Goal: Transaction & Acquisition: Obtain resource

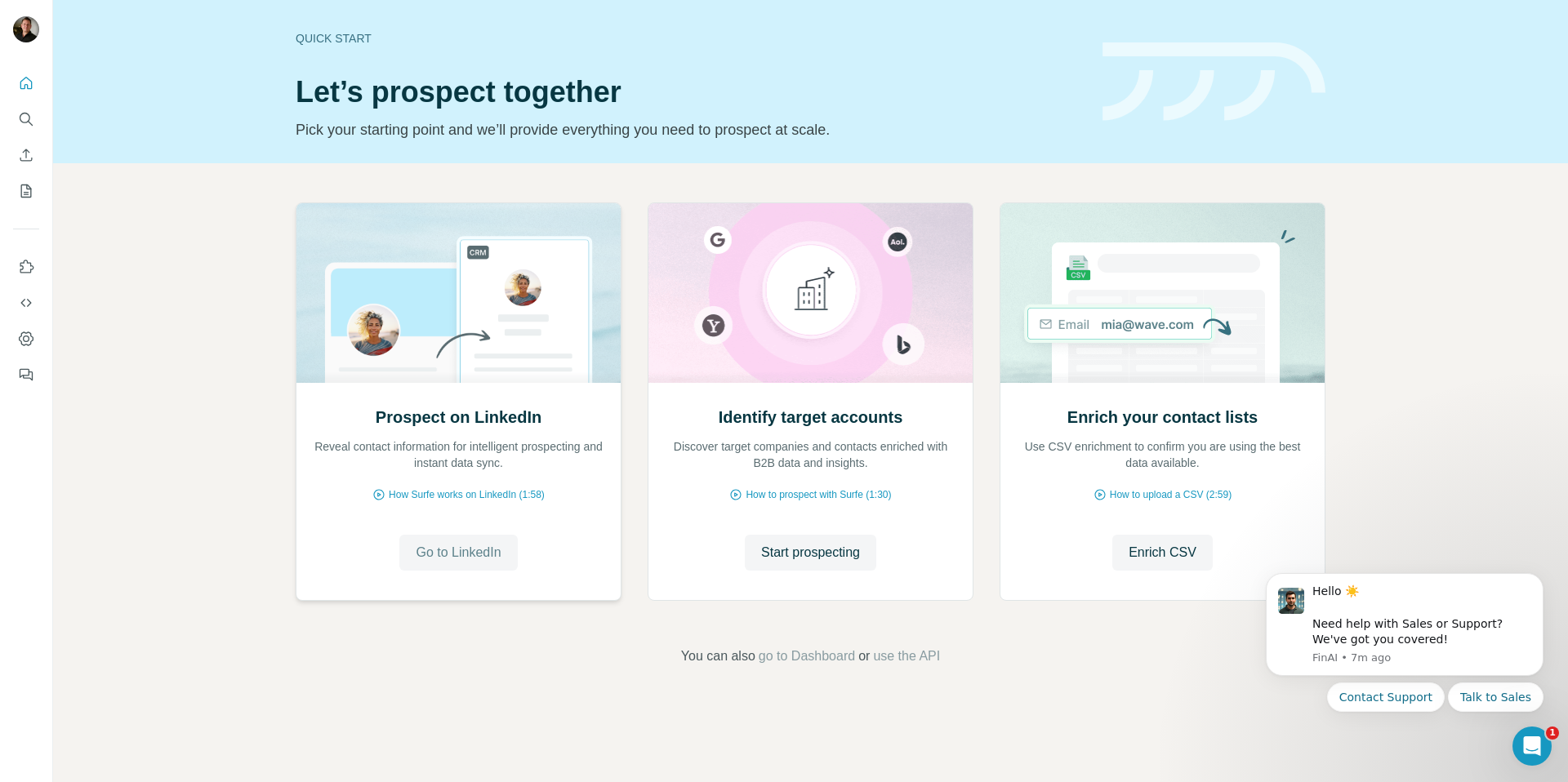
click at [468, 547] on span "Go to LinkedIn" at bounding box center [459, 553] width 85 height 20
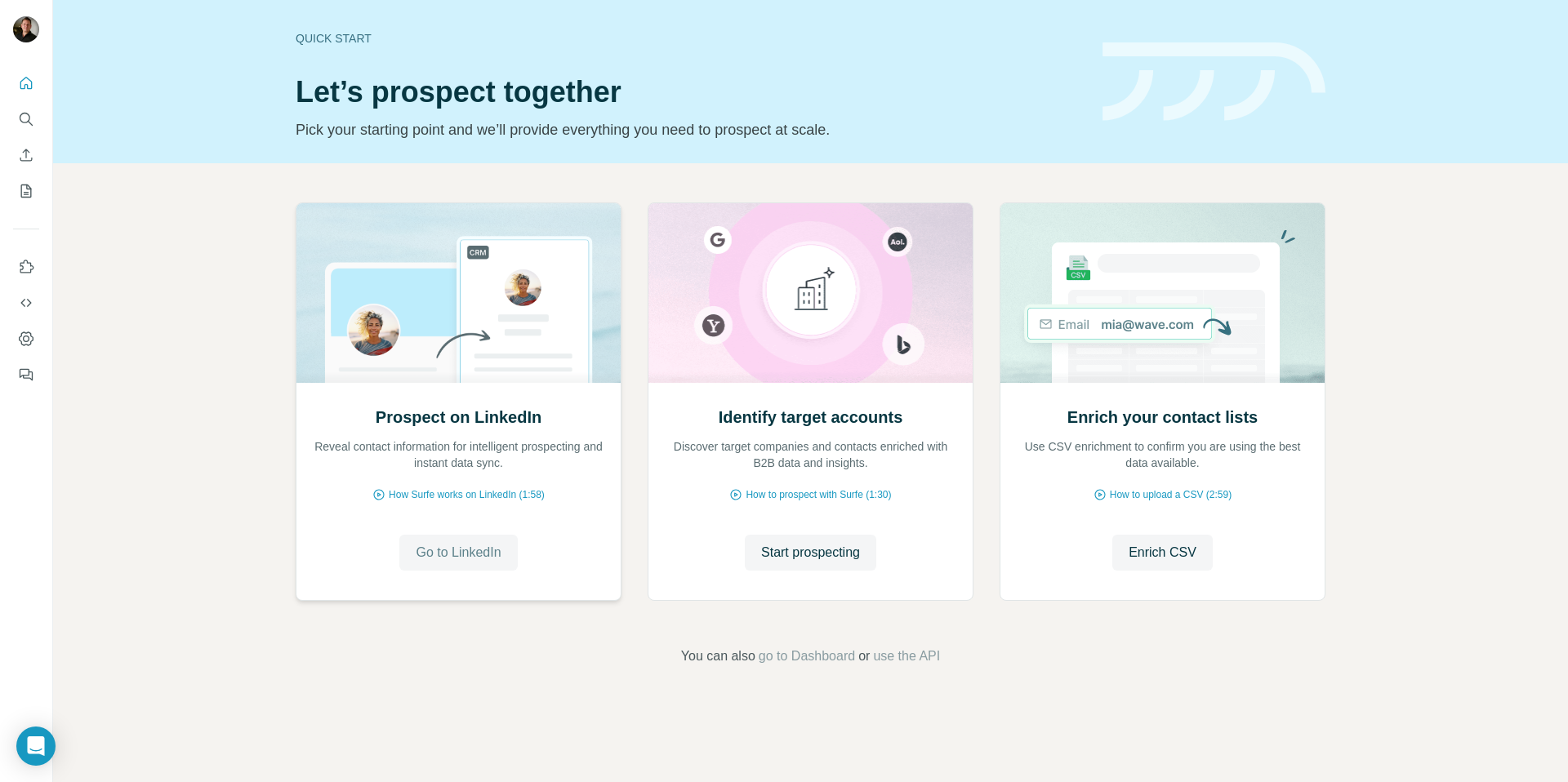
click at [460, 556] on span "Go to LinkedIn" at bounding box center [459, 553] width 85 height 20
click at [19, 124] on icon "Search" at bounding box center [26, 119] width 16 height 16
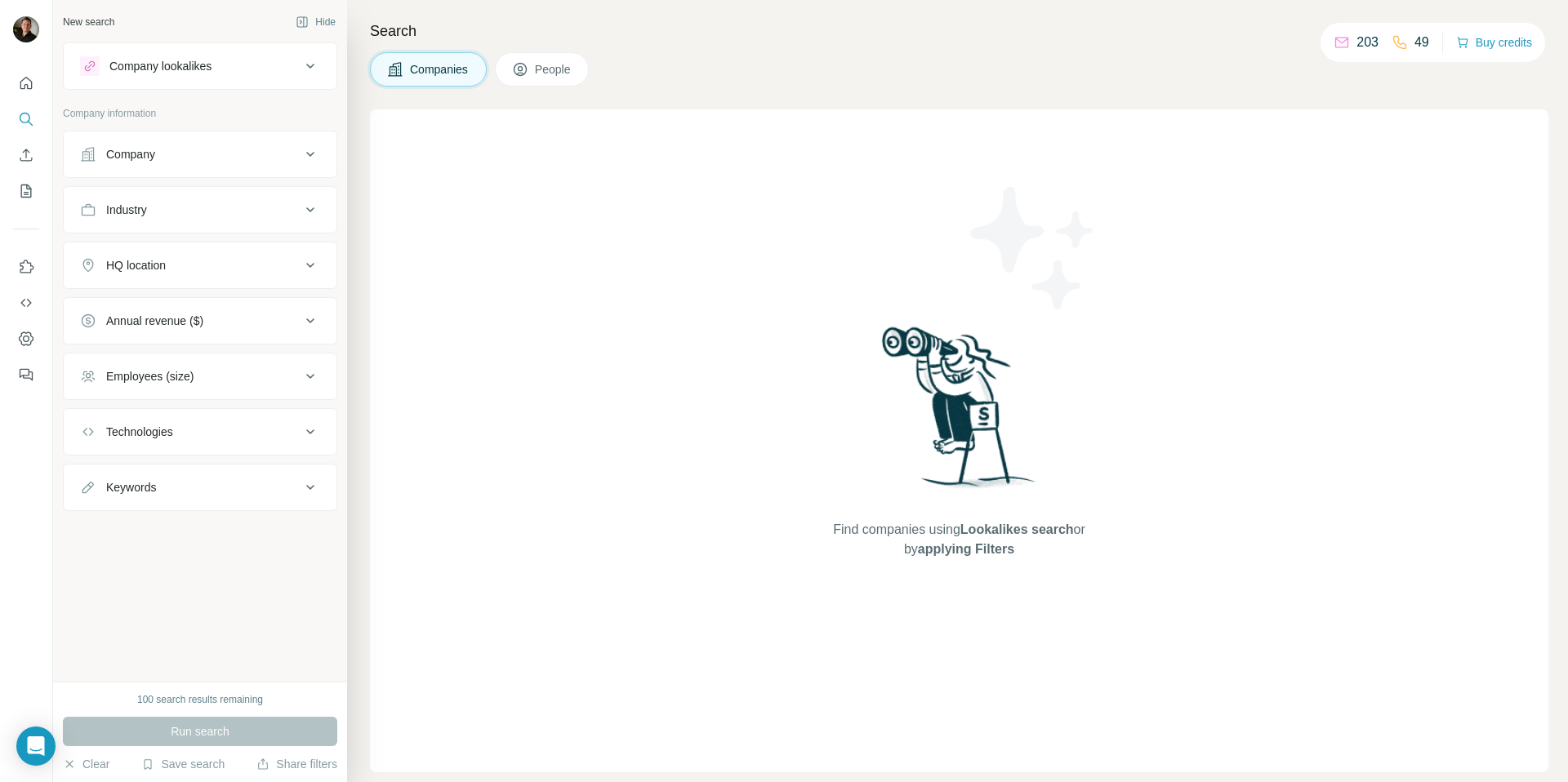
click at [540, 71] on span "People" at bounding box center [554, 69] width 37 height 16
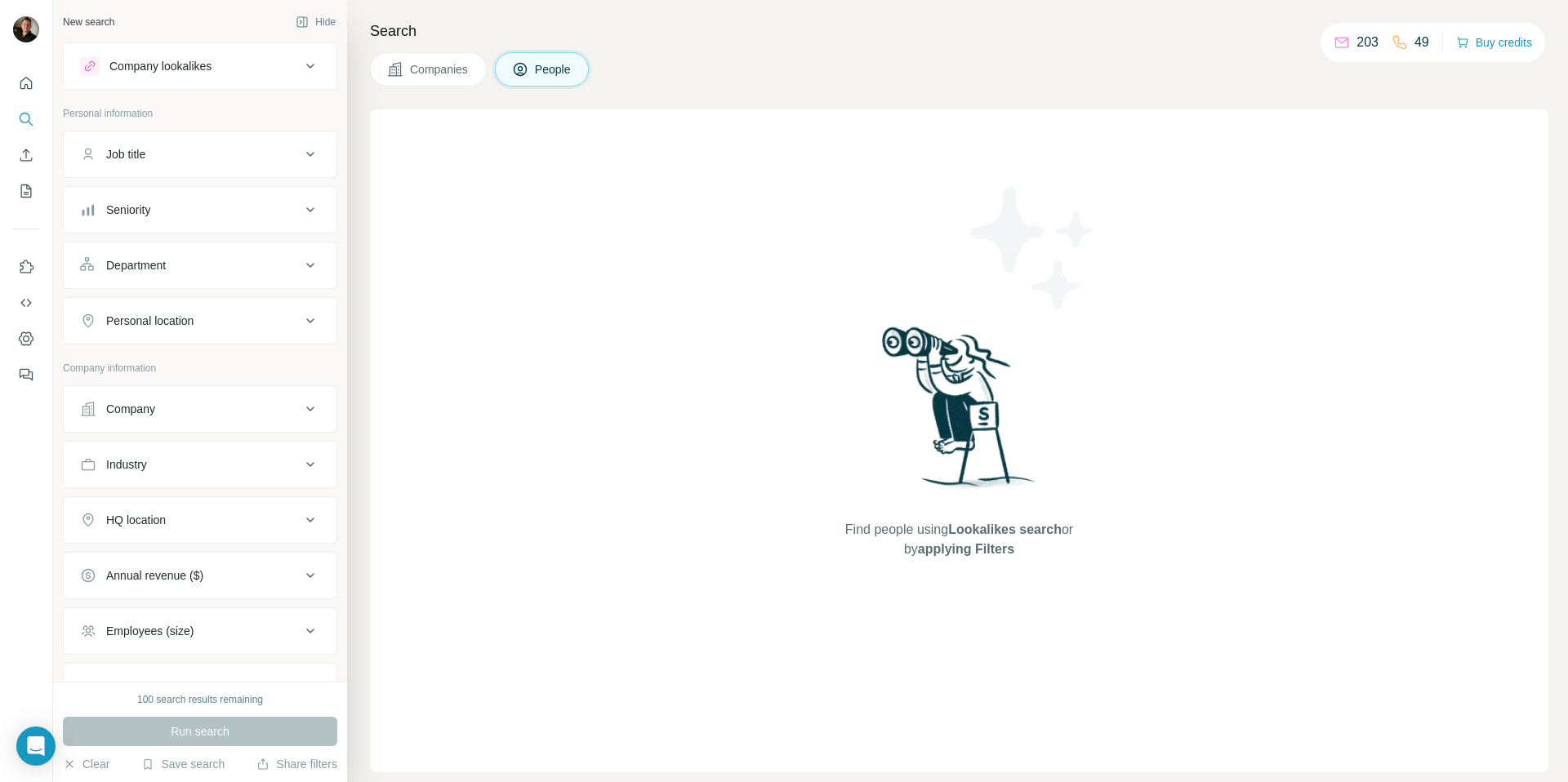
click at [286, 63] on div "Company lookalikes" at bounding box center [190, 66] width 220 height 20
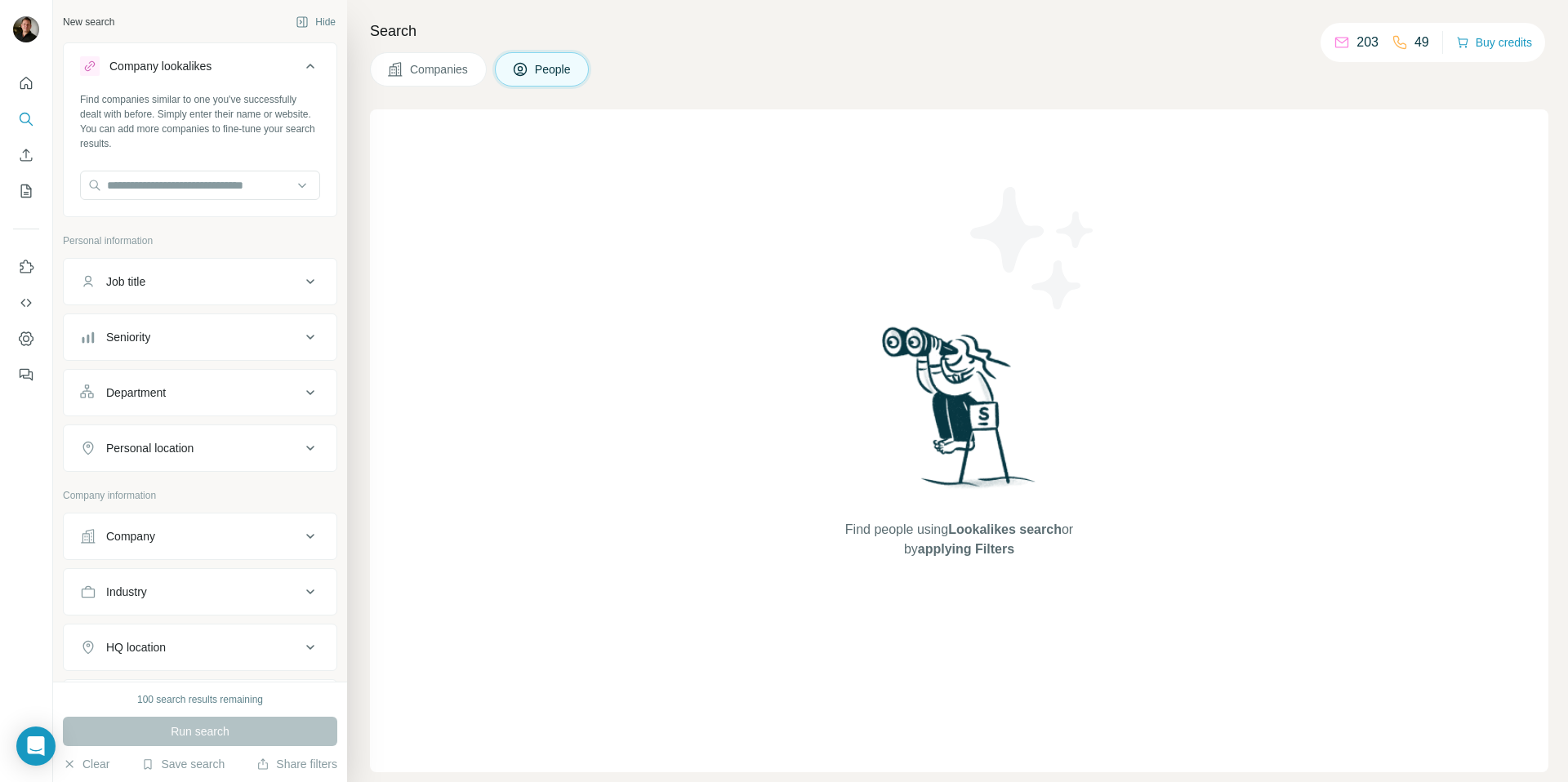
click at [590, 240] on div "Find people using Lookalikes search or by applying Filters" at bounding box center [959, 441] width 1179 height 663
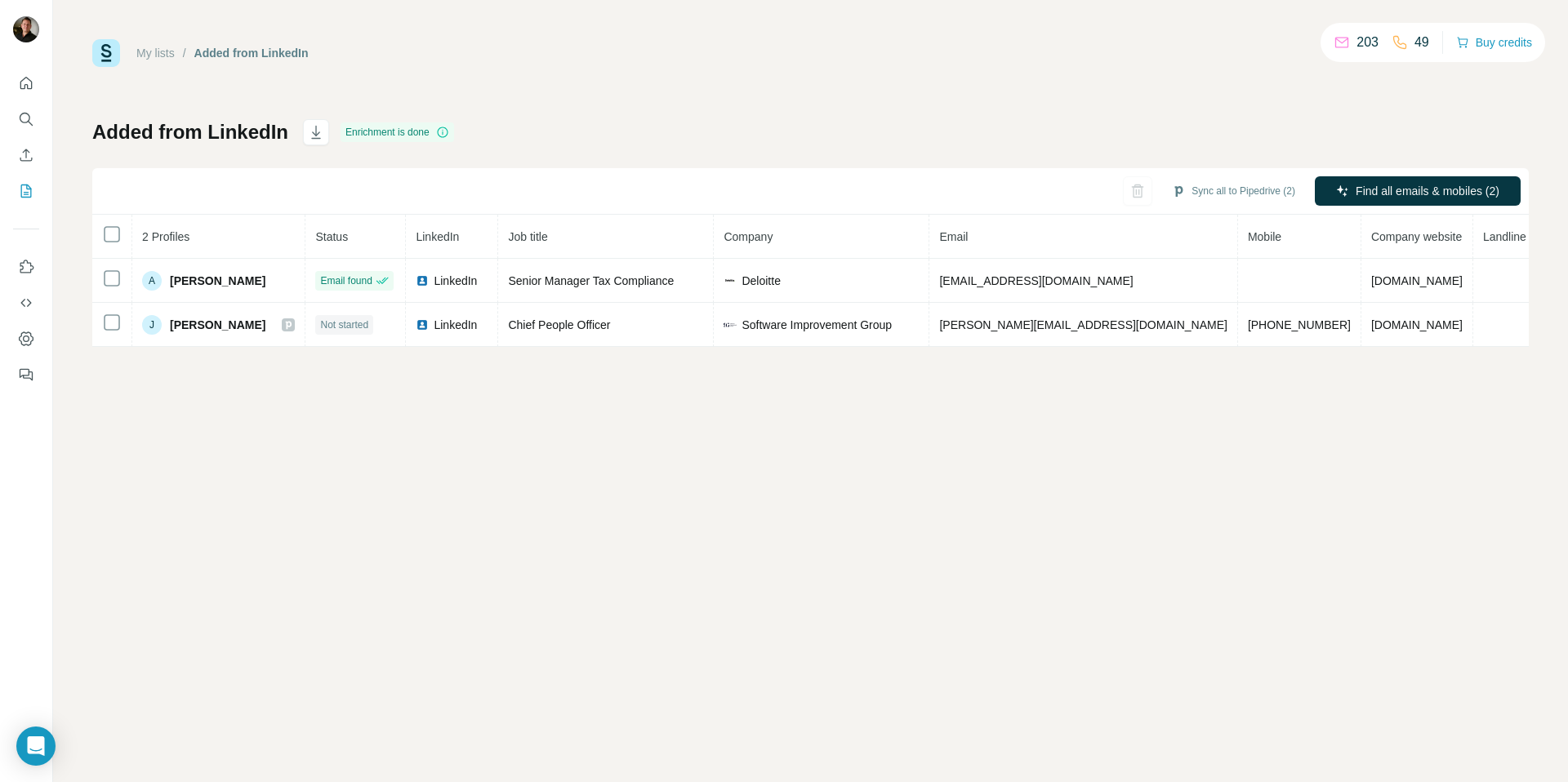
click at [911, 545] on div "My lists / Added from LinkedIn 203 49 Buy credits Added from LinkedIn Enrichmen…" at bounding box center [811, 391] width 1515 height 782
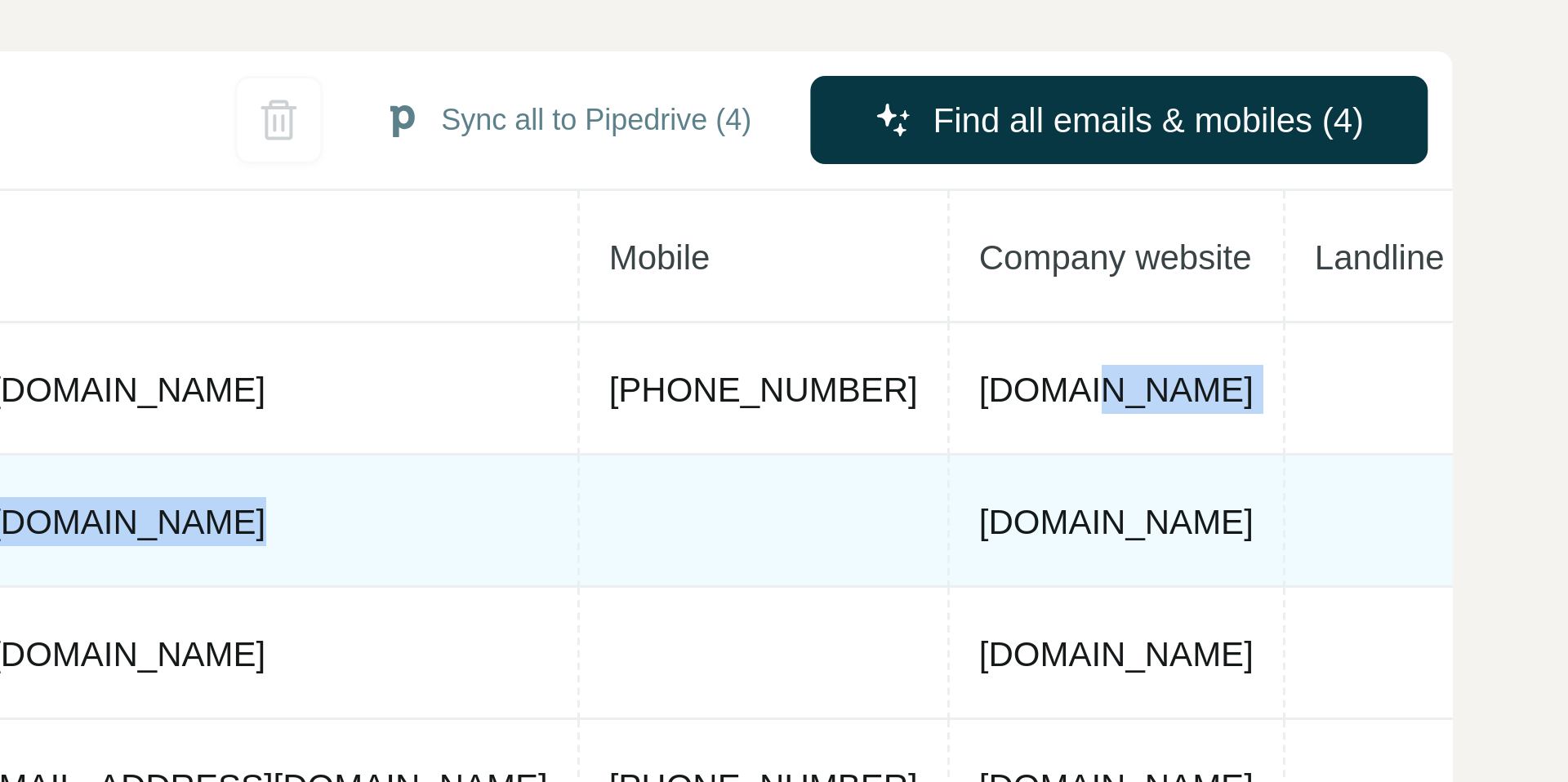
drag, startPoint x: 1361, startPoint y: 286, endPoint x: 1313, endPoint y: 323, distance: 60.6
click at [1314, 323] on tbody "B Britt Peters Found LinkedIn Senior belastingadviseur VWG bpeters@vwg.nl +3164…" at bounding box center [884, 347] width 1583 height 176
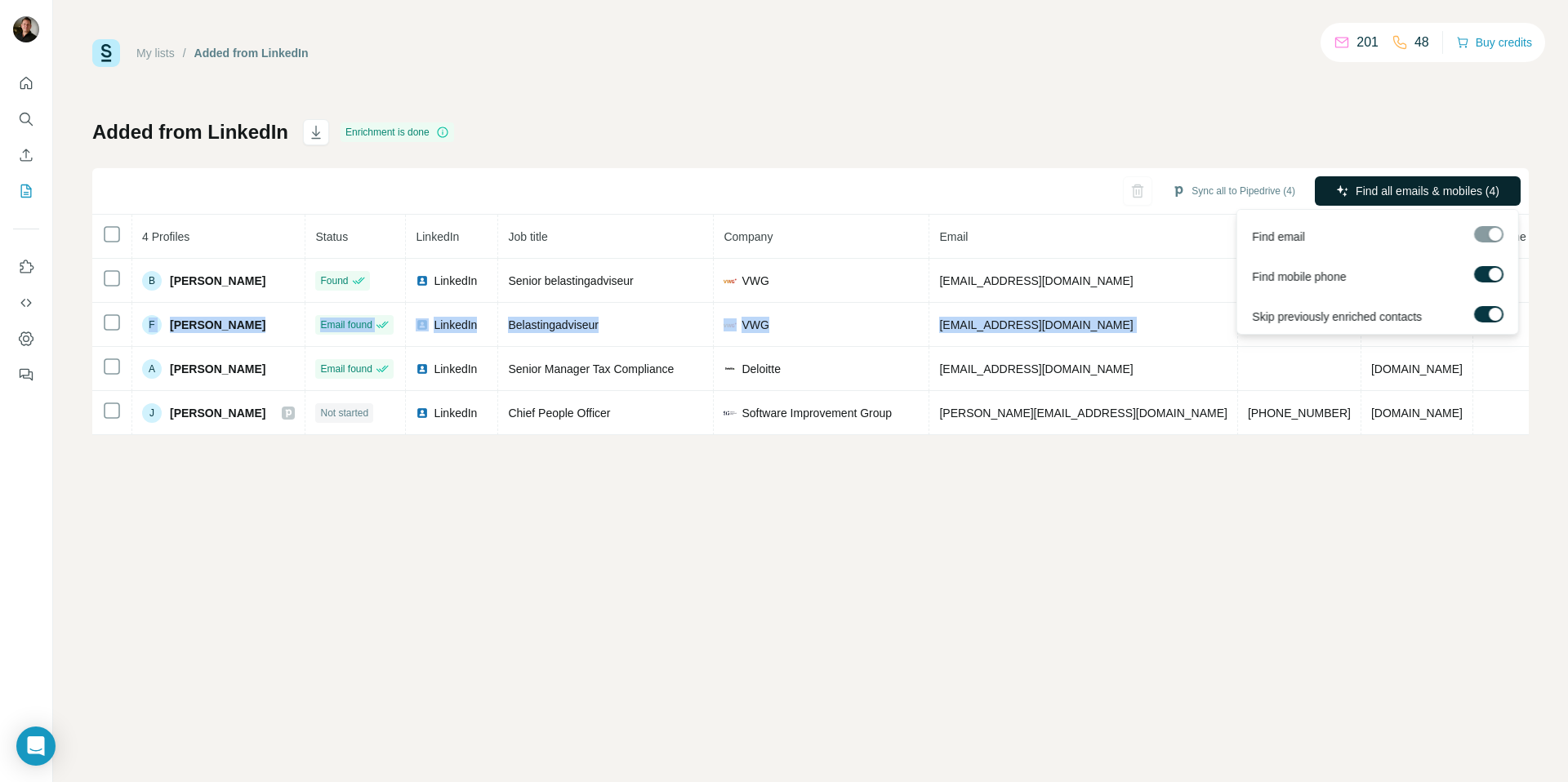
click at [1375, 183] on span "Find all emails & mobiles (4)" at bounding box center [1428, 191] width 144 height 16
